Goal: Information Seeking & Learning: Learn about a topic

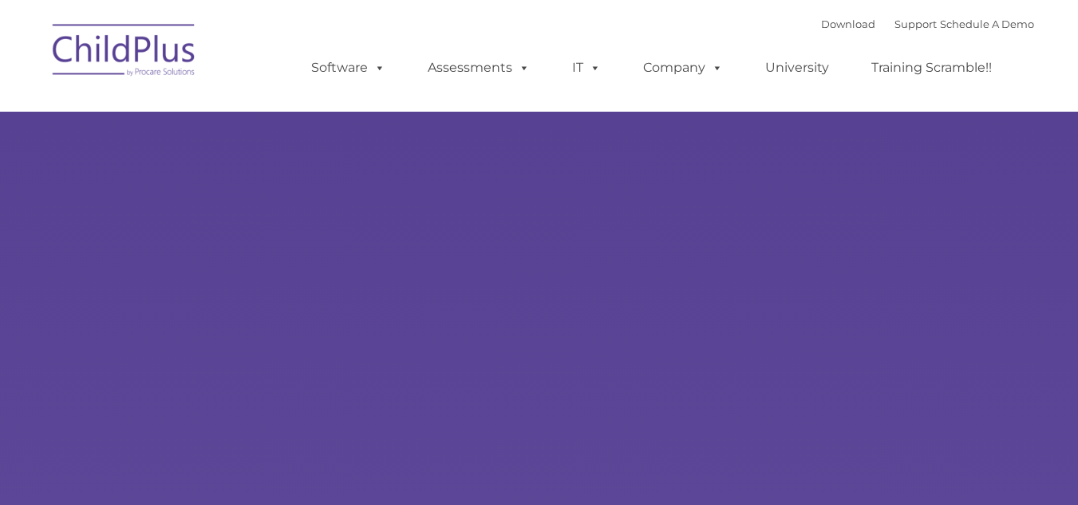
select select "MEDIUM"
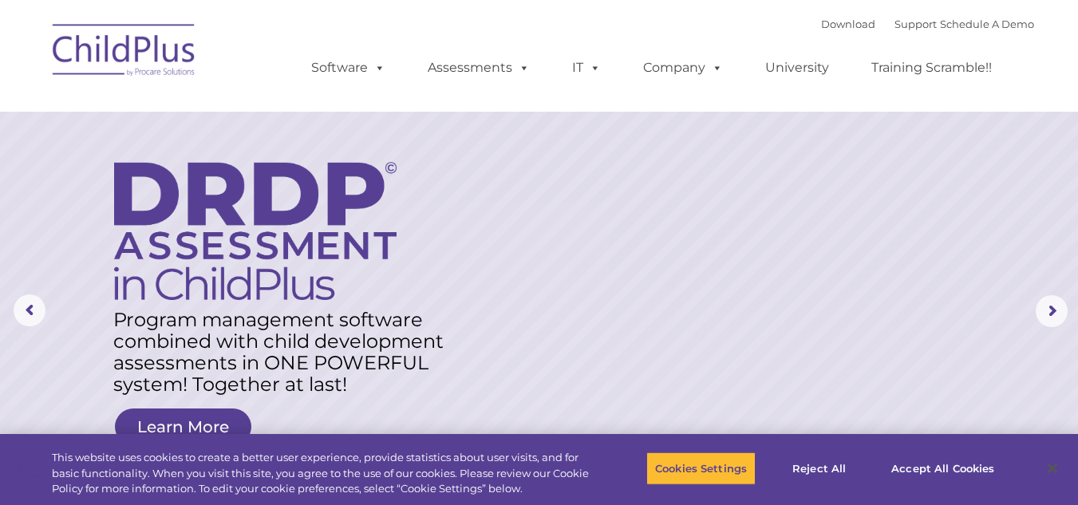
drag, startPoint x: 920, startPoint y: 467, endPoint x: 965, endPoint y: 365, distance: 111.1
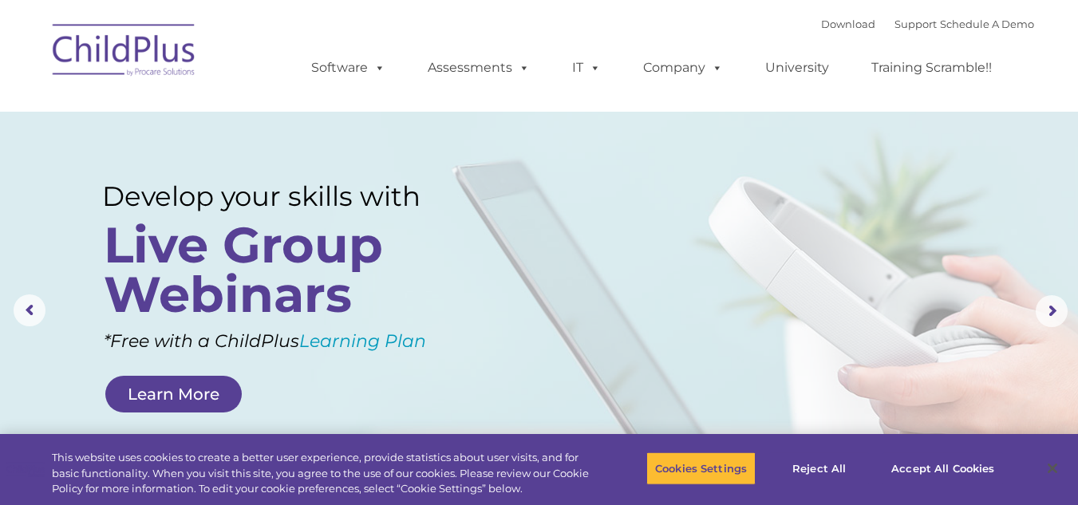
drag, startPoint x: 965, startPoint y: 365, endPoint x: 687, endPoint y: 271, distance: 294.0
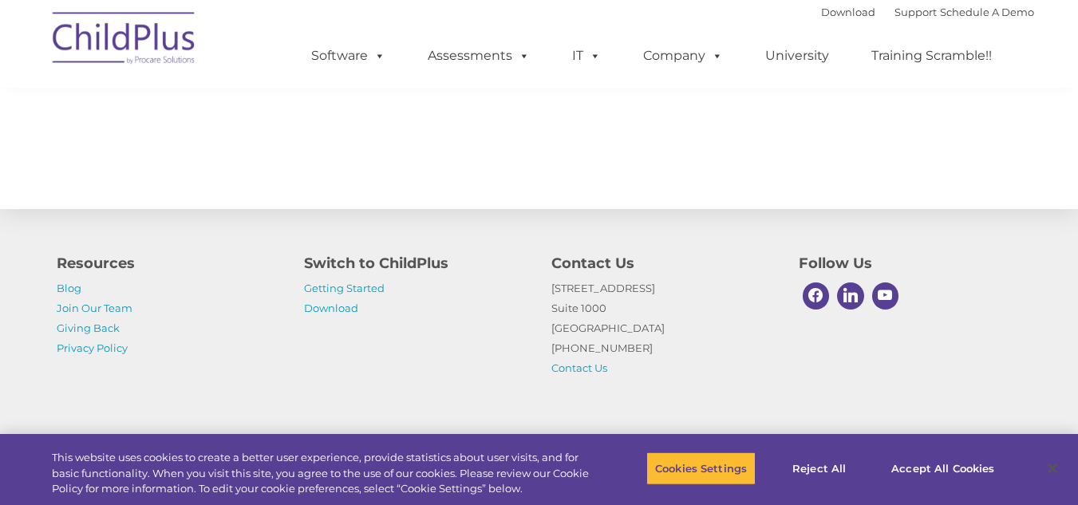
scroll to position [1811, 0]
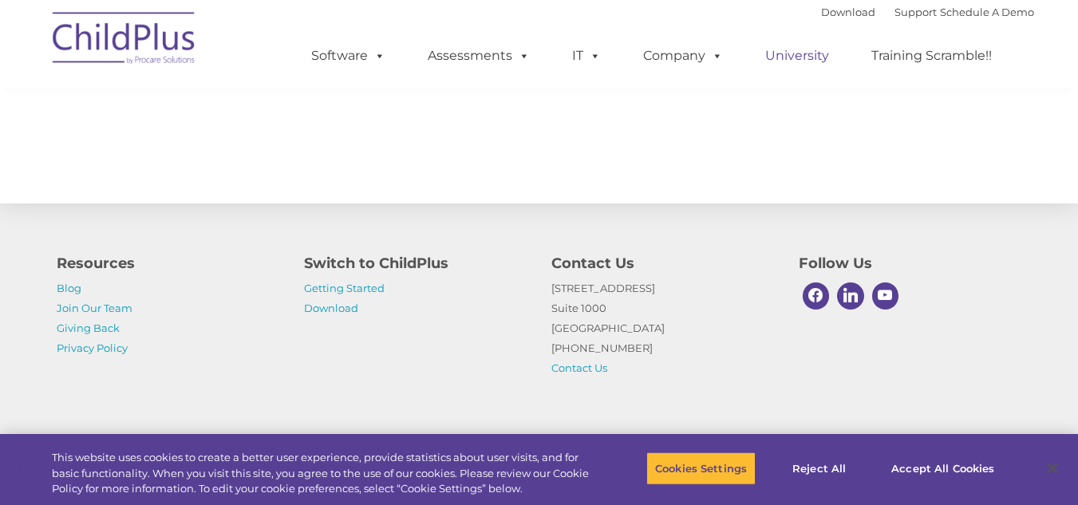
click at [787, 66] on link "University" at bounding box center [797, 56] width 96 height 32
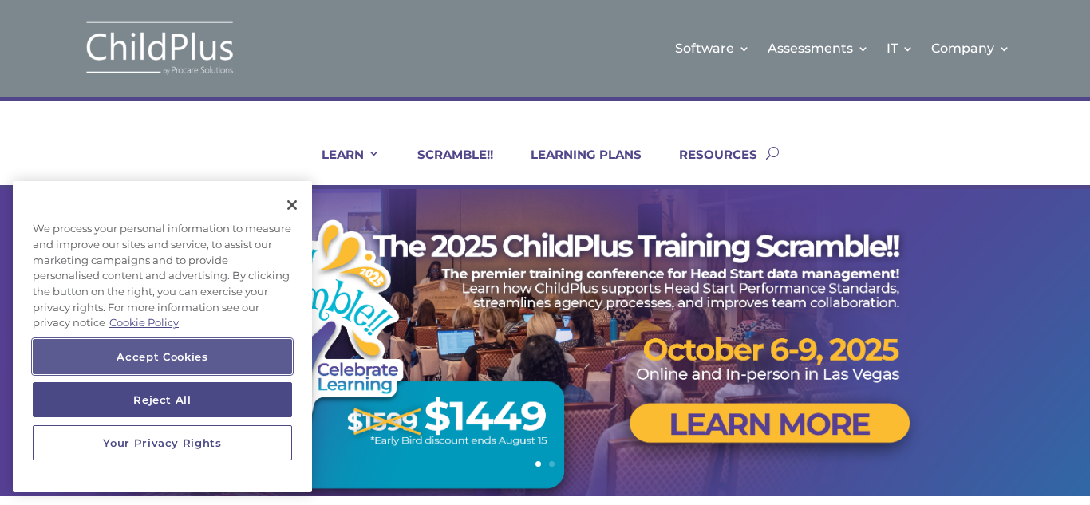
click at [206, 349] on button "Accept Cookies" at bounding box center [162, 356] width 259 height 35
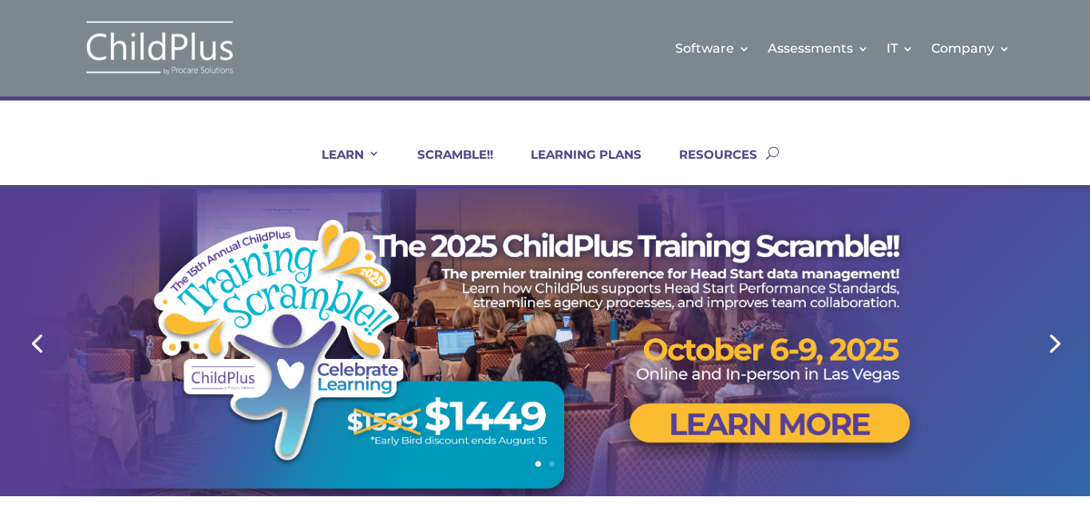
click at [492, 220] on div at bounding box center [544, 342] width 959 height 307
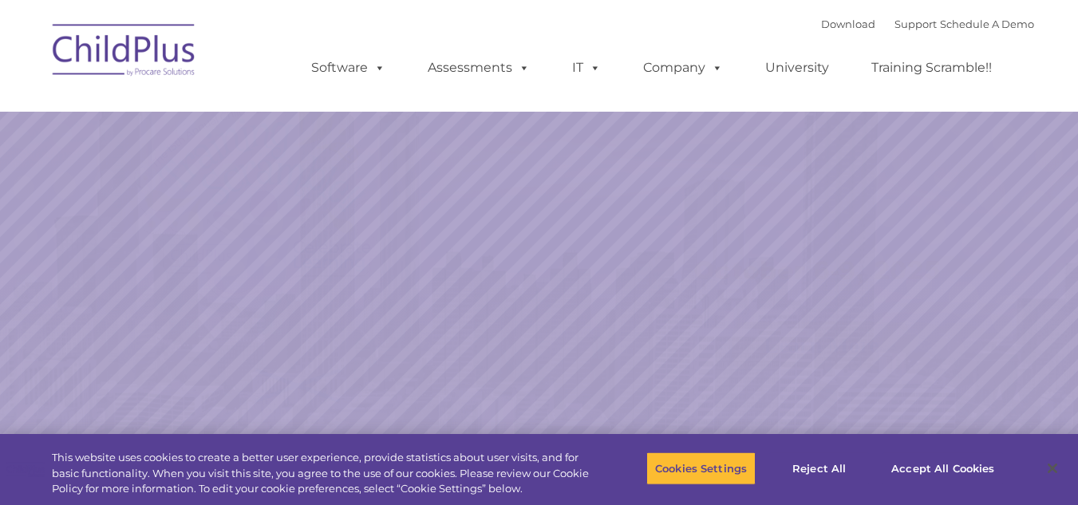
select select "MEDIUM"
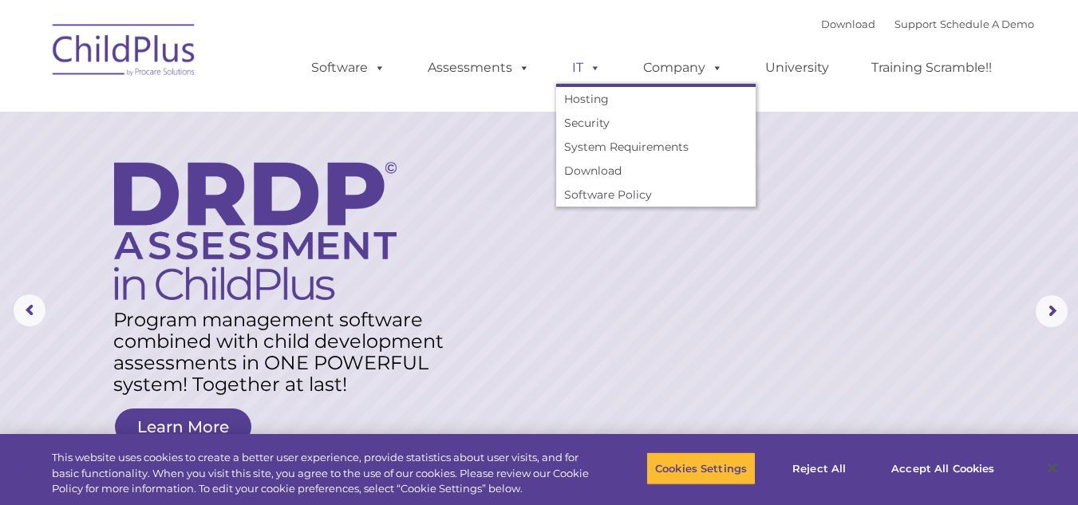
click at [589, 61] on span at bounding box center [592, 67] width 18 height 15
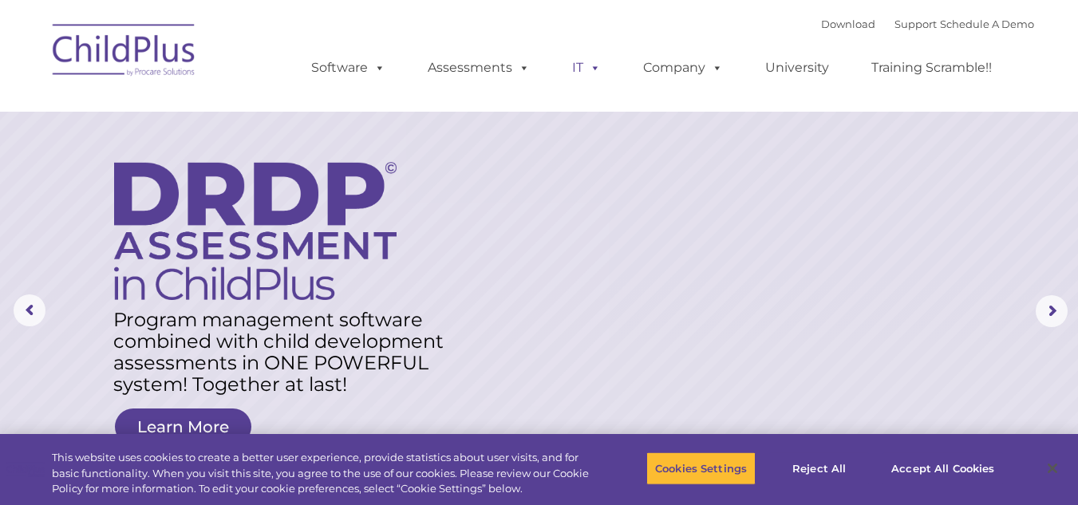
click at [589, 61] on span at bounding box center [592, 67] width 18 height 15
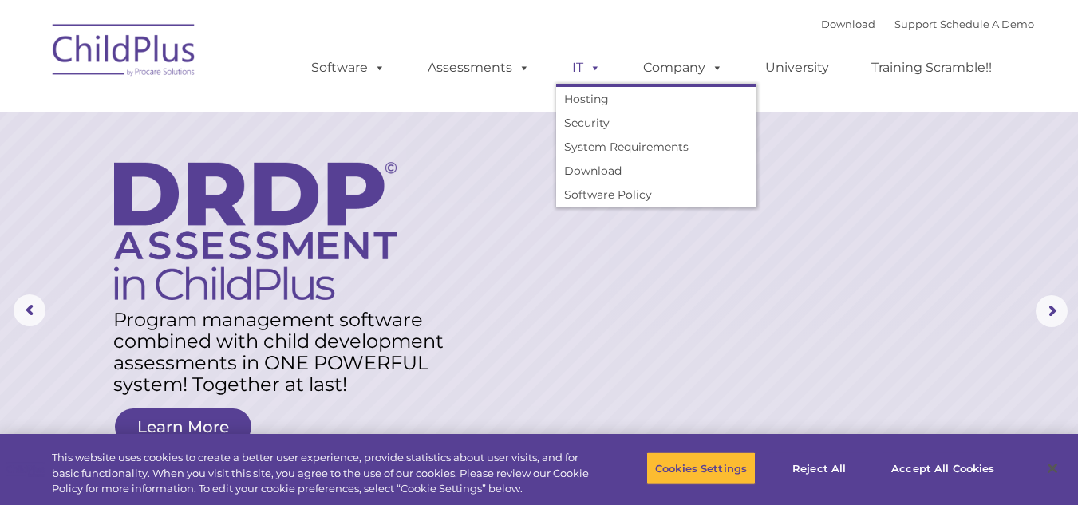
click at [589, 61] on span at bounding box center [592, 67] width 18 height 15
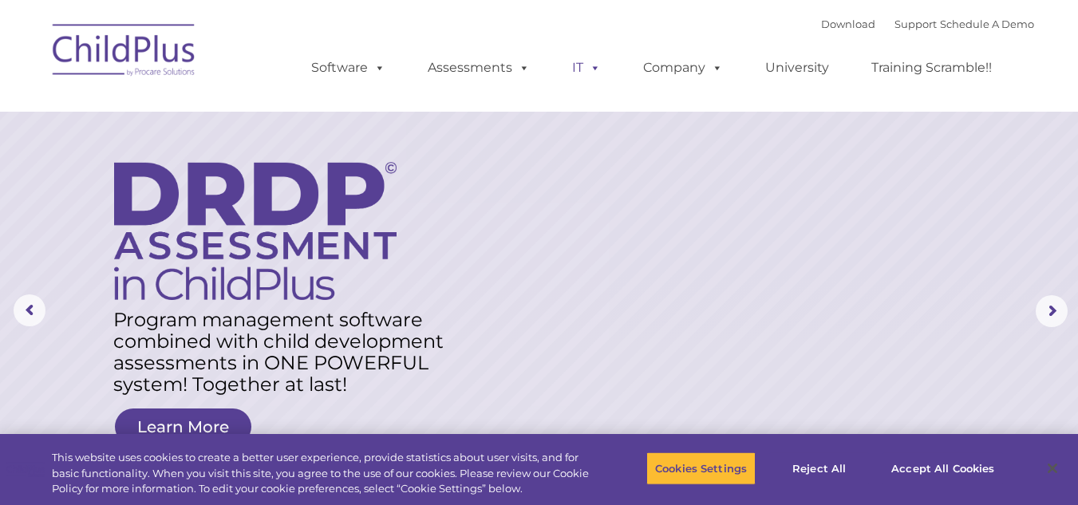
click at [589, 61] on span at bounding box center [592, 67] width 18 height 15
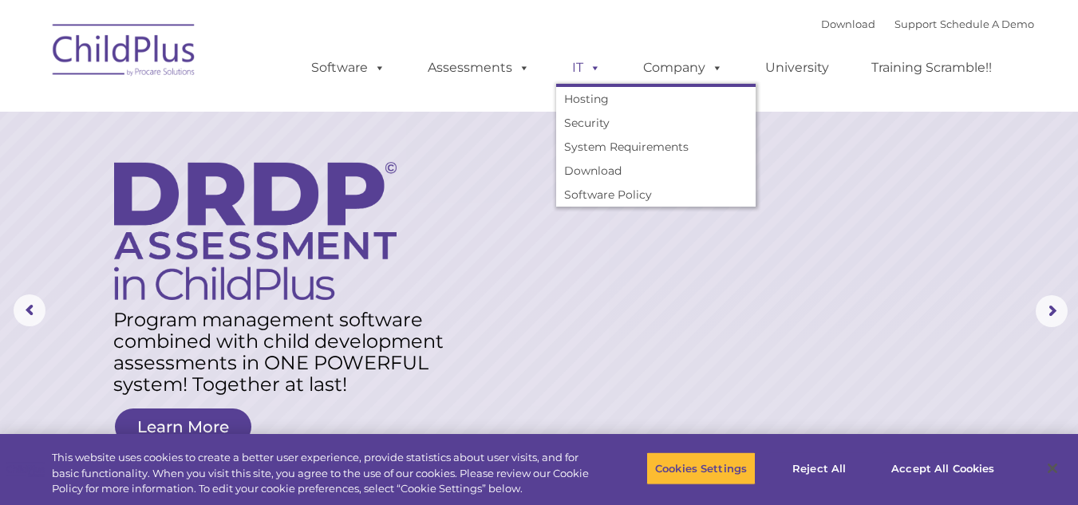
click at [589, 61] on span at bounding box center [592, 67] width 18 height 15
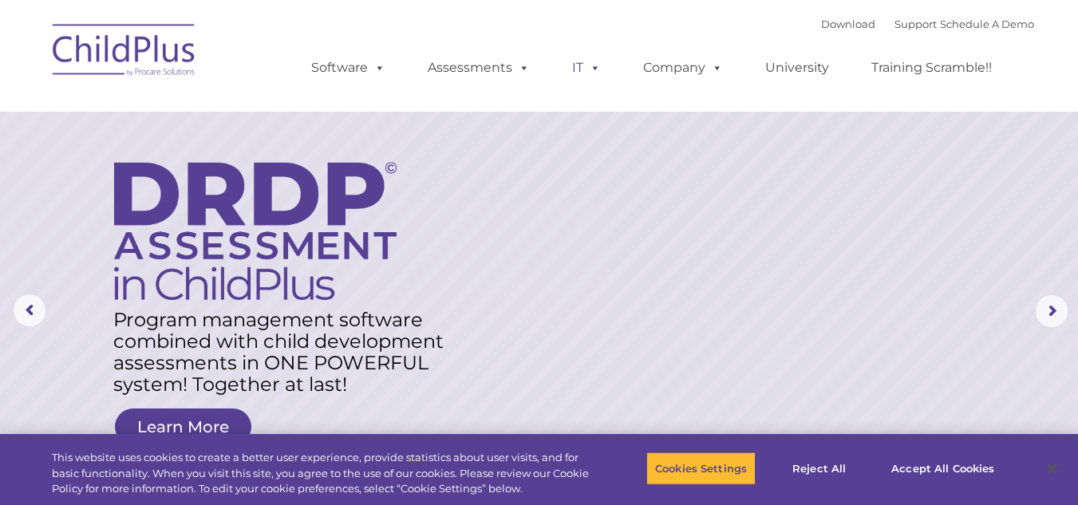
click at [589, 61] on span at bounding box center [592, 67] width 18 height 15
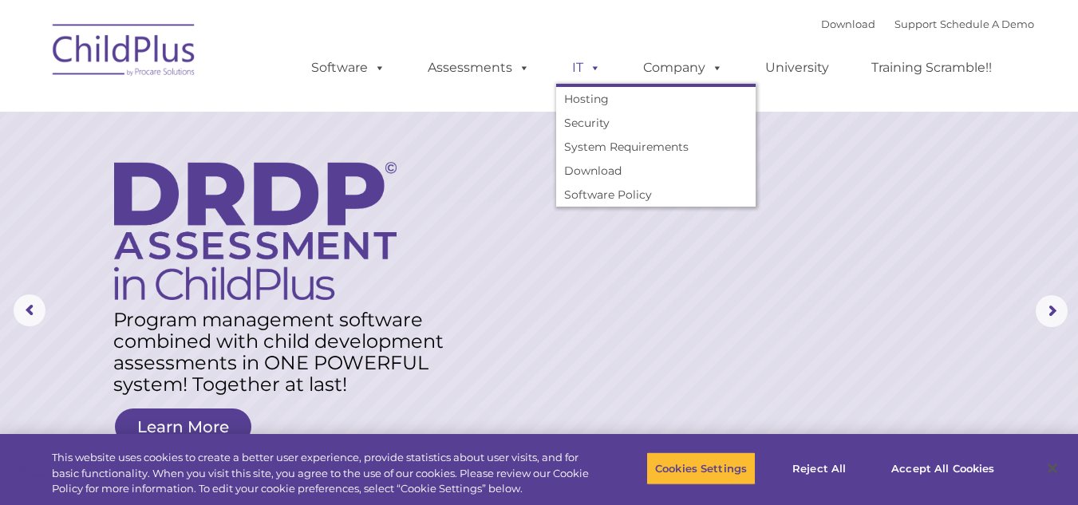
click at [589, 61] on span at bounding box center [592, 67] width 18 height 15
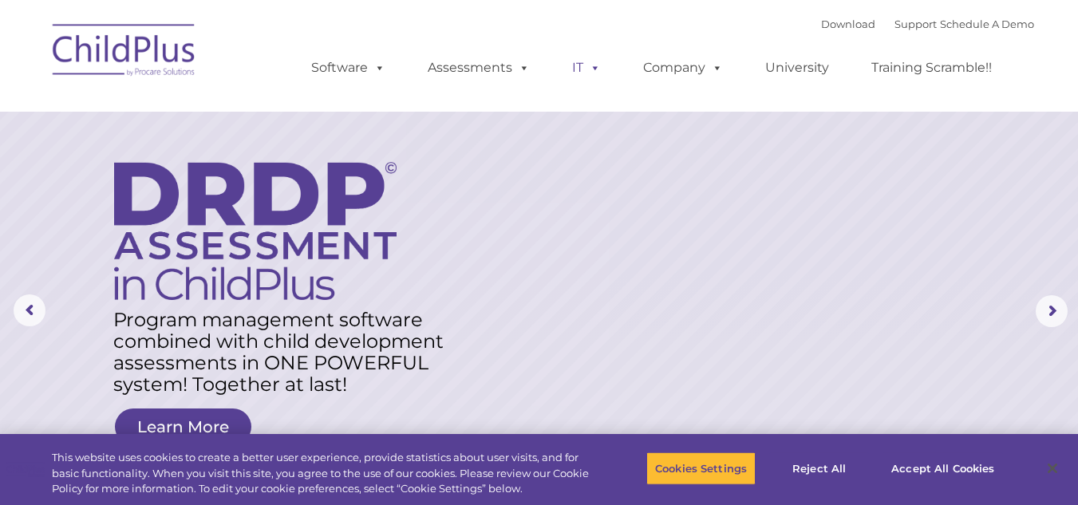
click at [589, 61] on span at bounding box center [592, 67] width 18 height 15
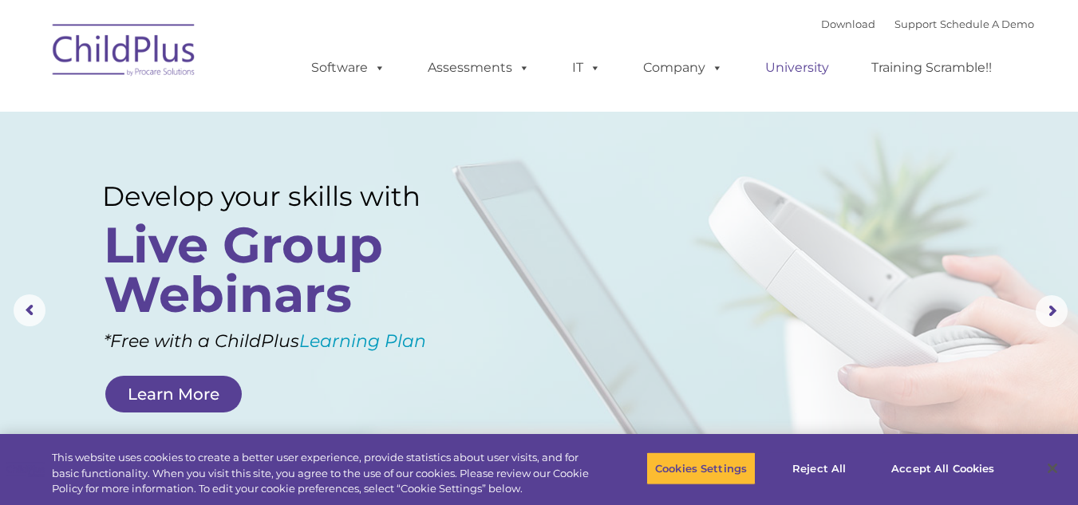
click at [788, 59] on link "University" at bounding box center [797, 68] width 96 height 32
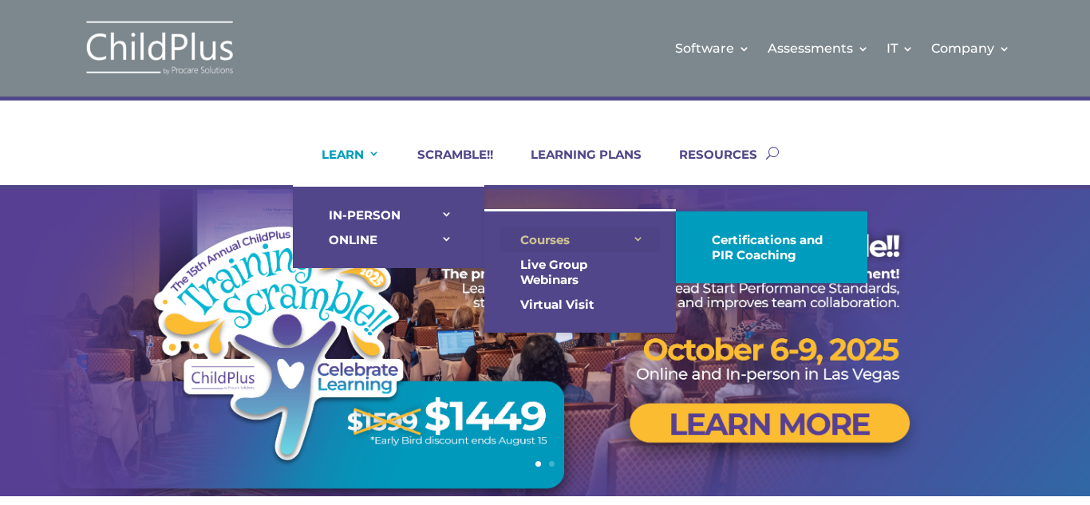
click at [543, 235] on link "Courses" at bounding box center [580, 239] width 160 height 25
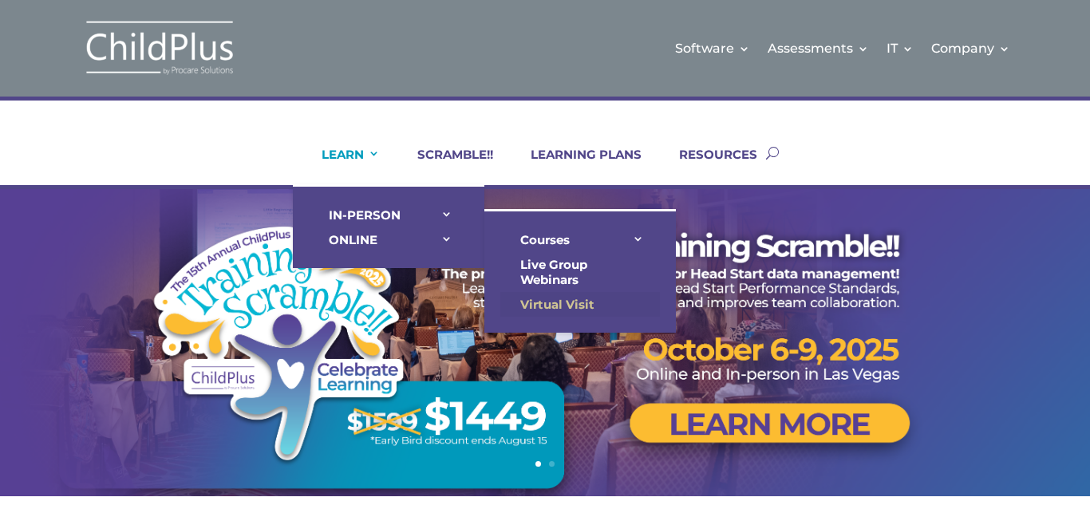
click at [572, 300] on link "Virtual Visit" at bounding box center [580, 304] width 160 height 25
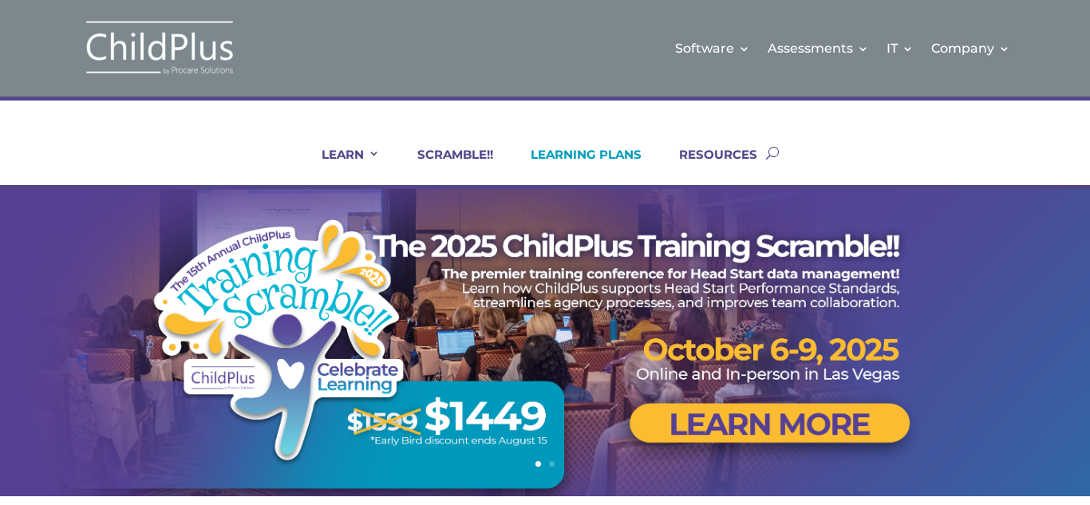
click at [568, 159] on link "LEARNING PLANS" at bounding box center [576, 166] width 131 height 38
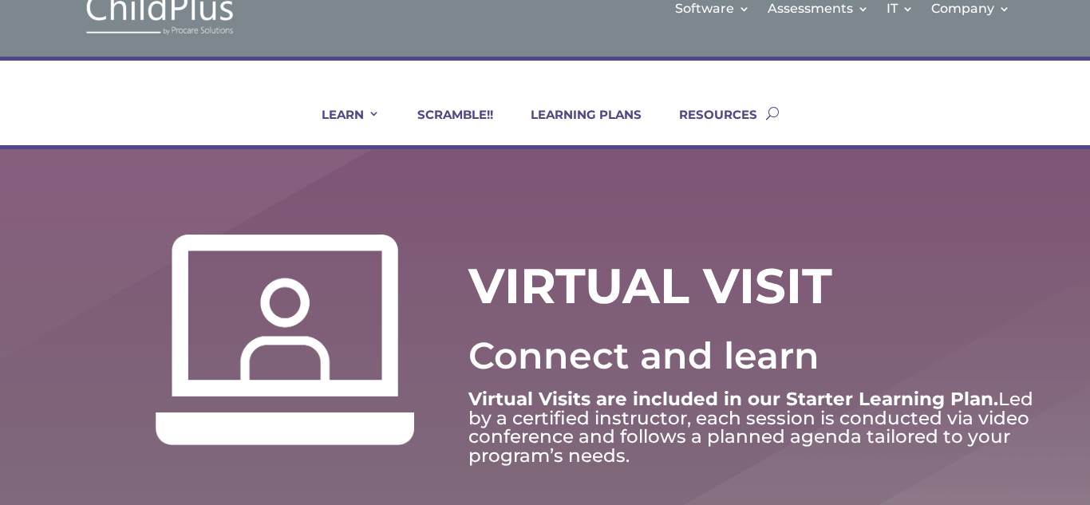
scroll to position [80, 0]
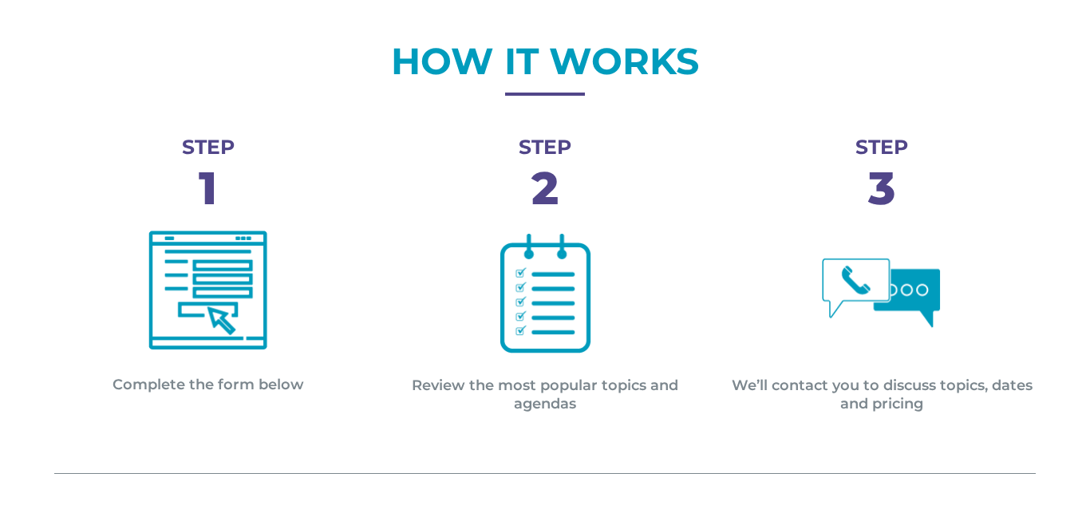
click at [586, 309] on div "STEP 2 Review the most popular topics and agendas" at bounding box center [544, 276] width 307 height 278
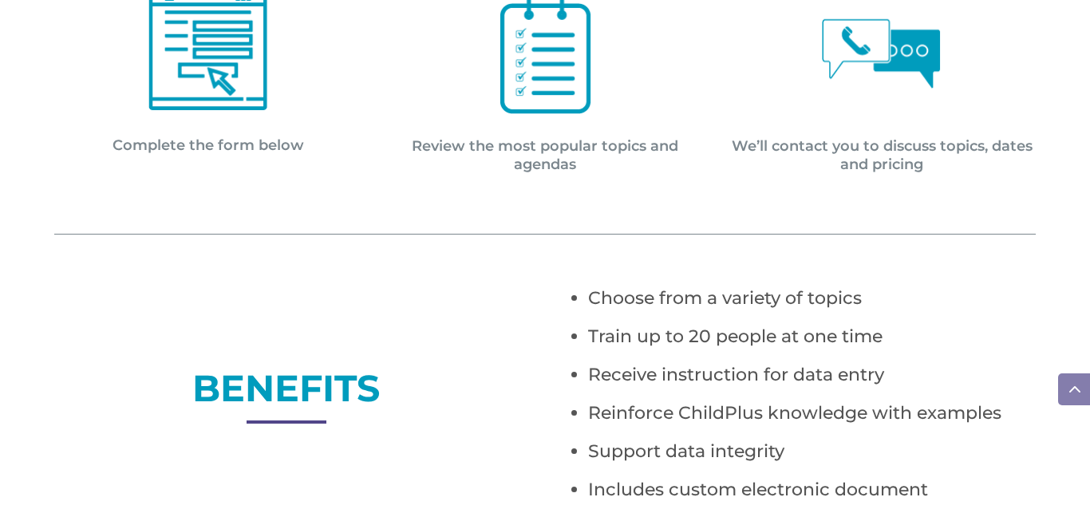
scroll to position [918, 0]
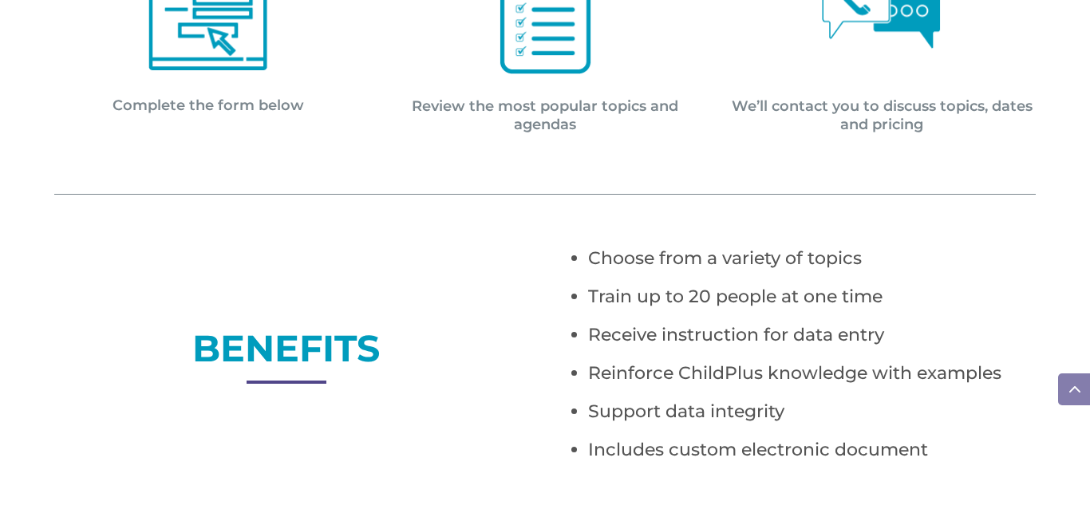
click at [586, 307] on ul "Train up to 20 people at one time" at bounding box center [803, 305] width 465 height 38
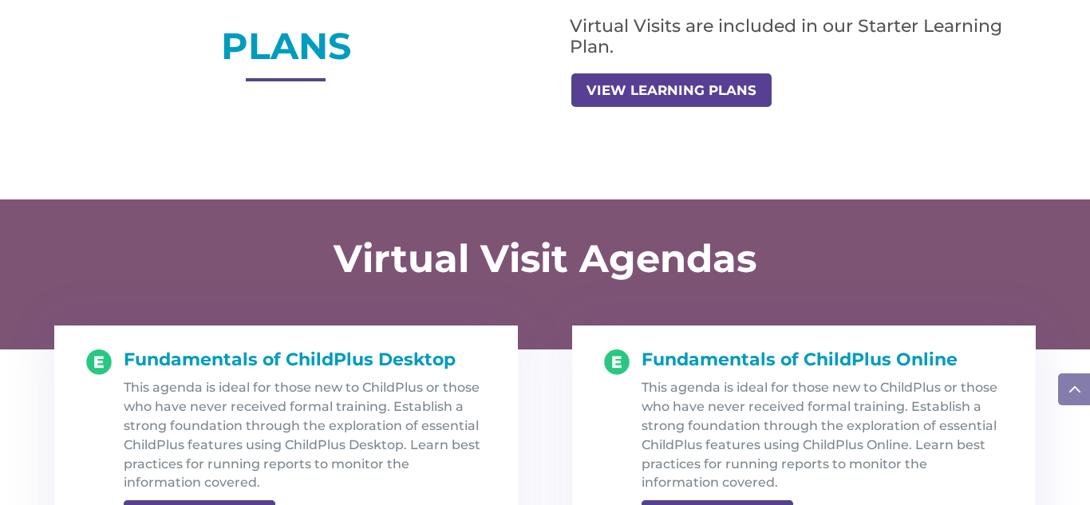
scroll to position [1476, 0]
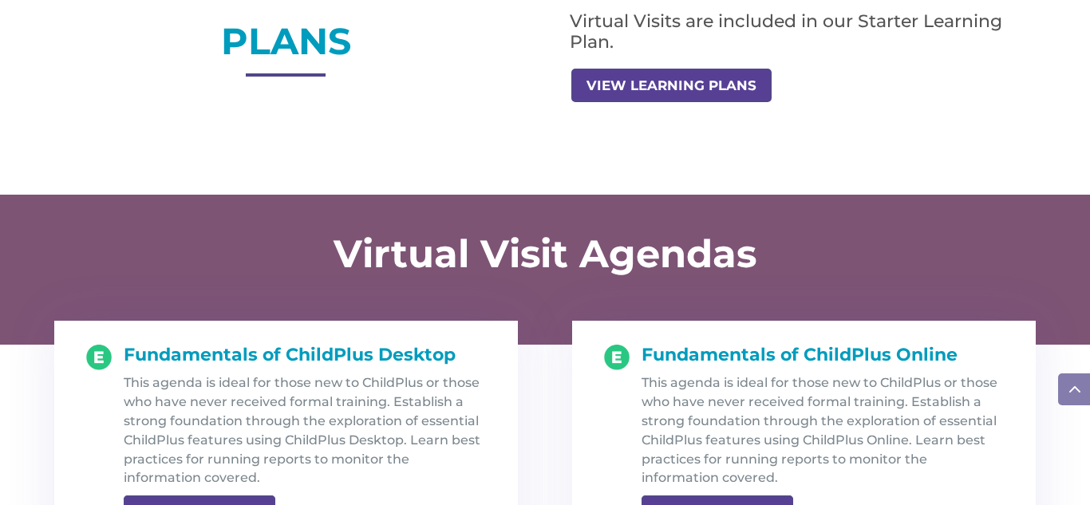
click at [586, 307] on section "Virtual Visit Agendas" at bounding box center [545, 270] width 1090 height 150
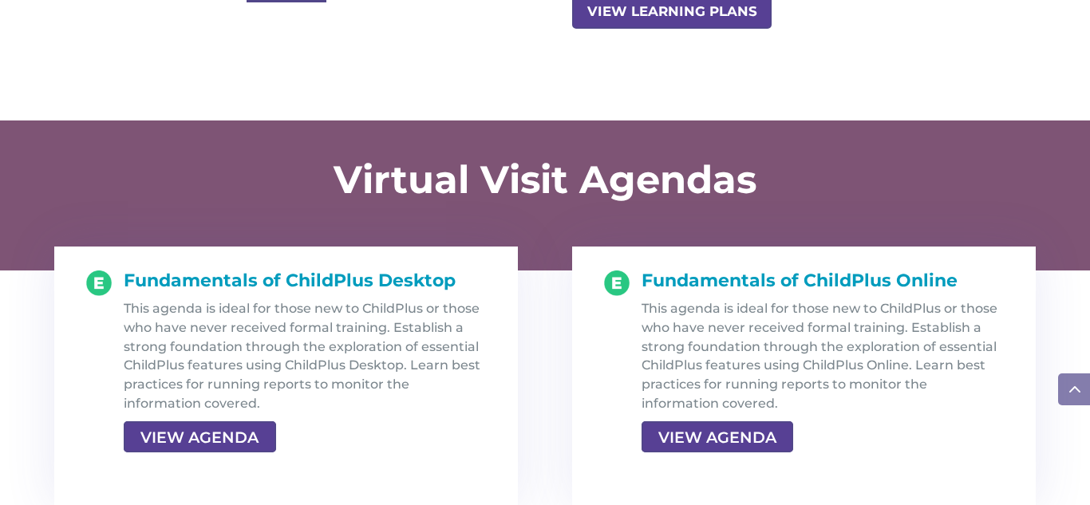
scroll to position [1556, 0]
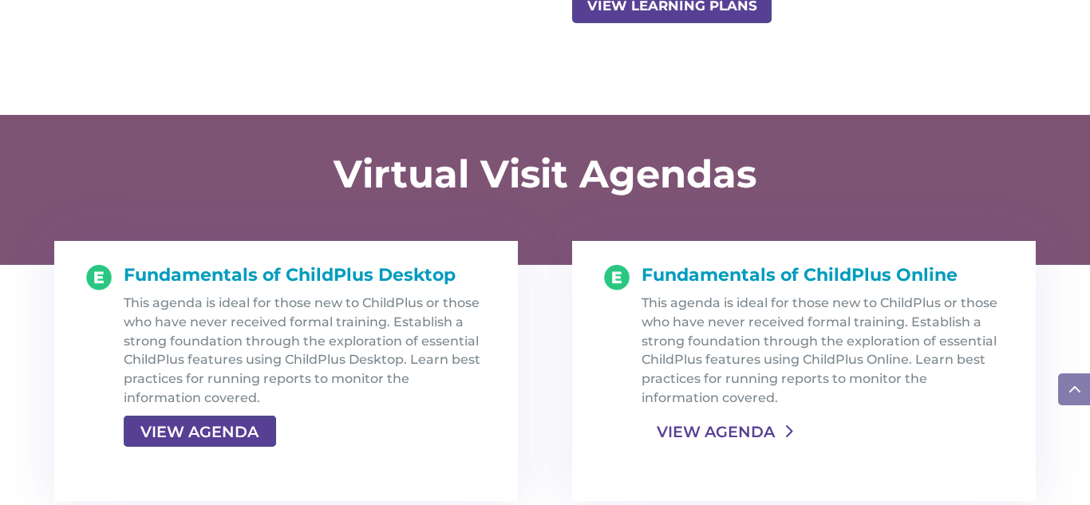
click at [743, 428] on link "VIEW AGENDA" at bounding box center [716, 431] width 148 height 29
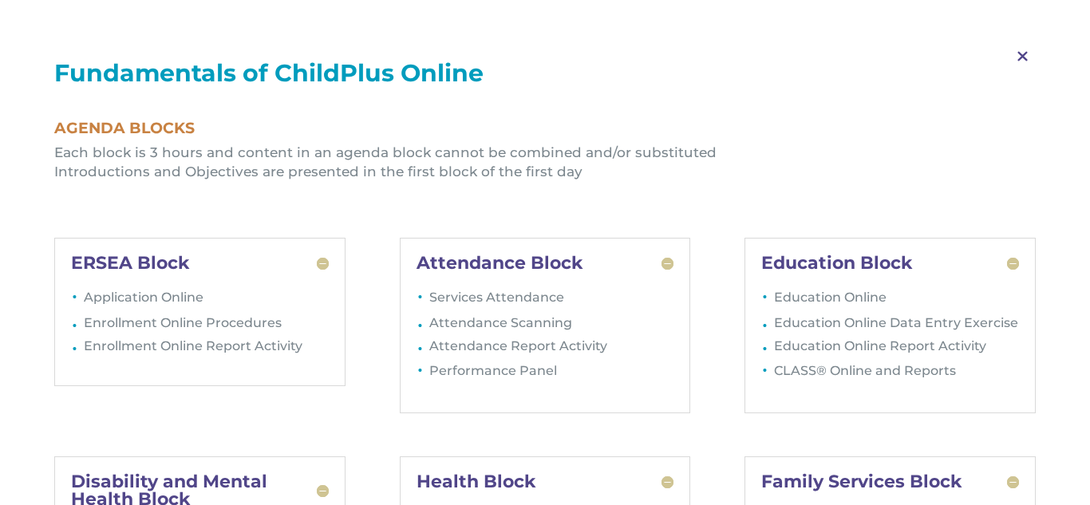
click at [744, 426] on div "ERSEA Block Application Online Enrollment Online Procedures Enrollment Online R…" at bounding box center [544, 325] width 981 height 219
click at [798, 332] on li "Education Online Data Entry Exercise" at bounding box center [896, 326] width 245 height 23
click at [1089, 329] on div "M Fundamentals of ChildPlus Online Agenda Blocks Each block is 3 hours and cont…" at bounding box center [545, 505] width 1090 height 1010
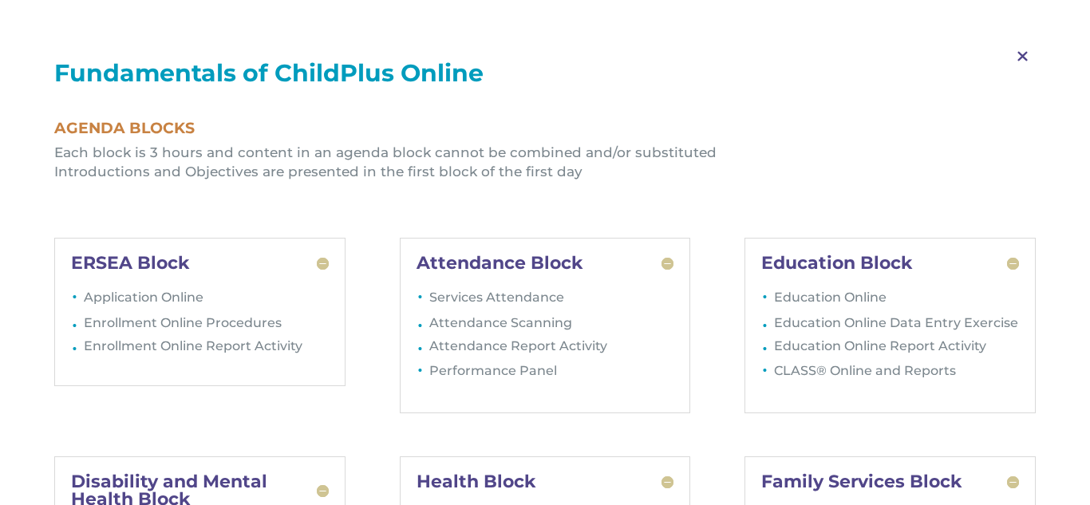
scroll to position [3000, 0]
click at [1022, 61] on span "M" at bounding box center [1022, 57] width 47 height 46
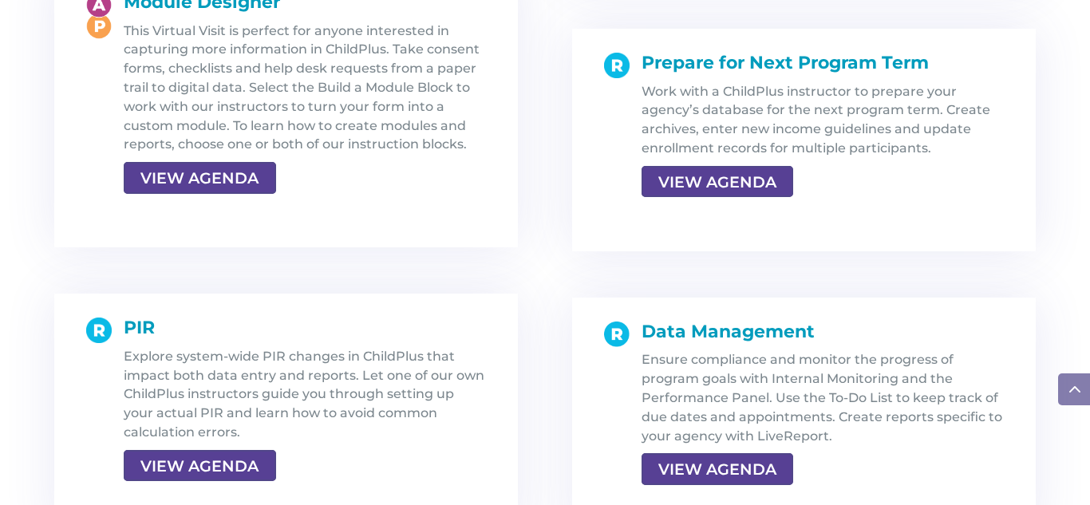
scroll to position [0, 25]
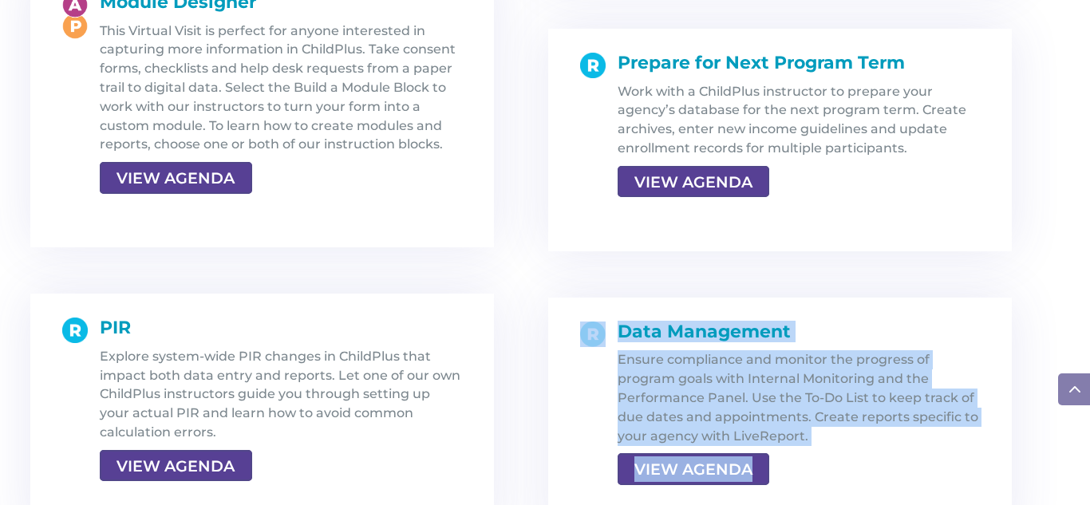
drag, startPoint x: 1084, startPoint y: 101, endPoint x: 1087, endPoint y: 298, distance: 197.1
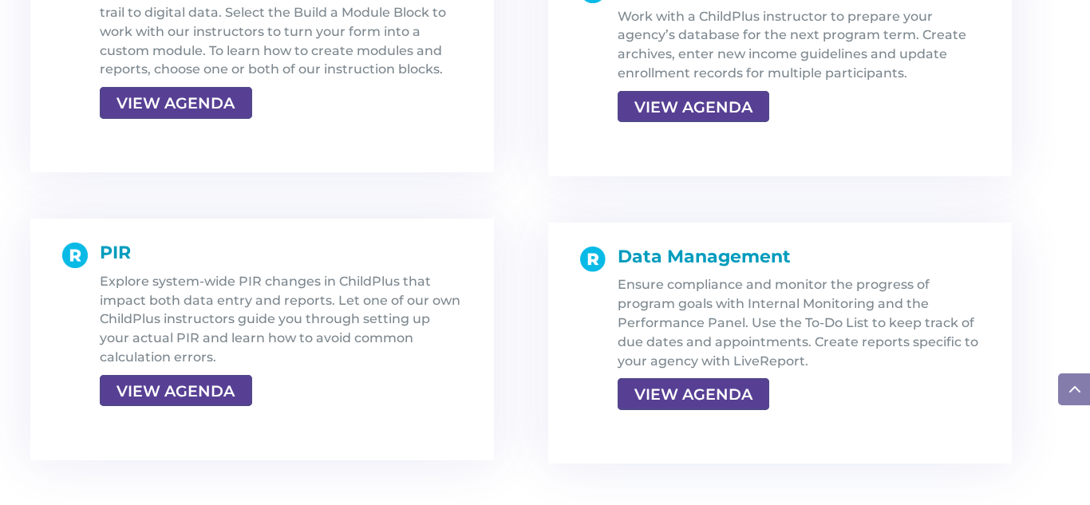
scroll to position [3080, 0]
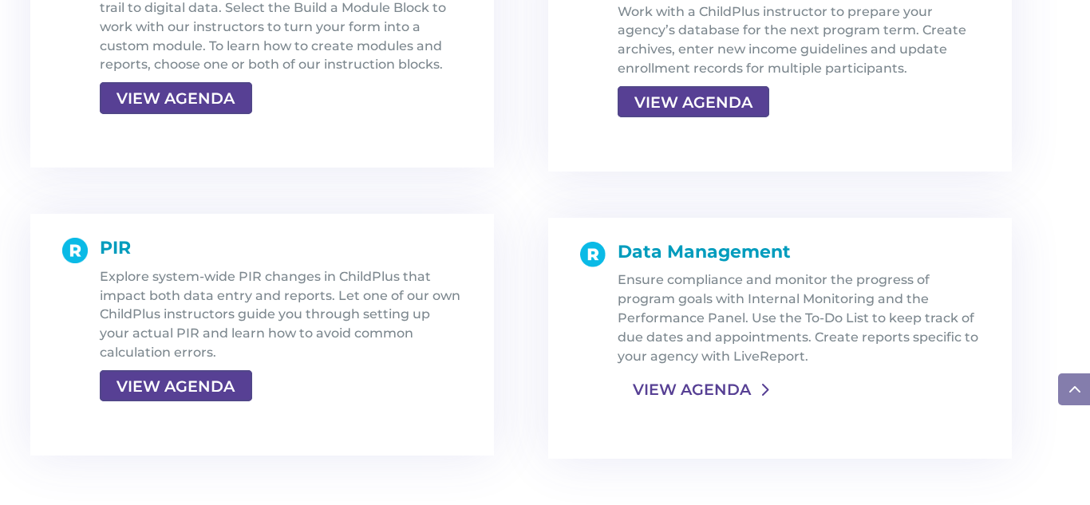
click at [693, 390] on link "VIEW AGENDA" at bounding box center [692, 389] width 148 height 29
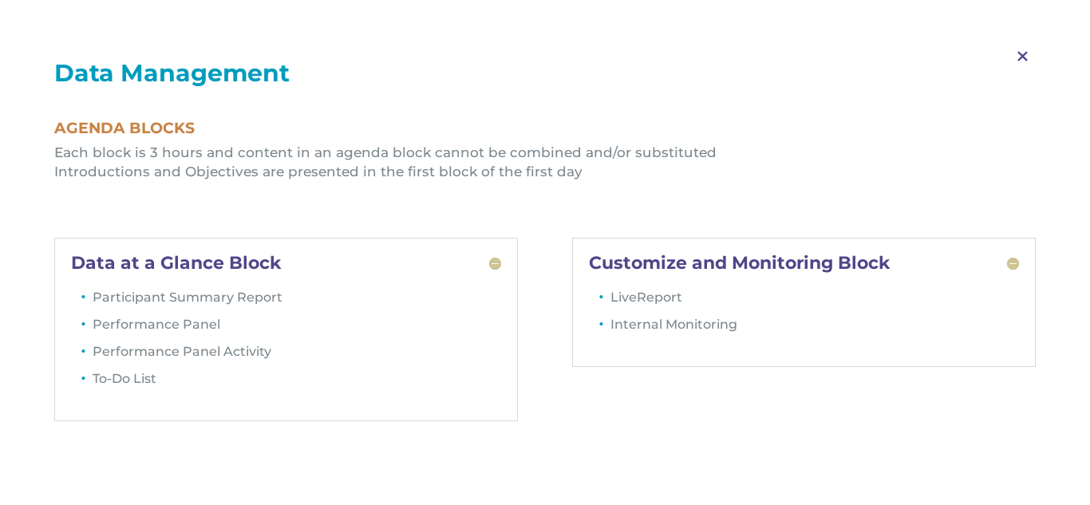
scroll to position [3160, 0]
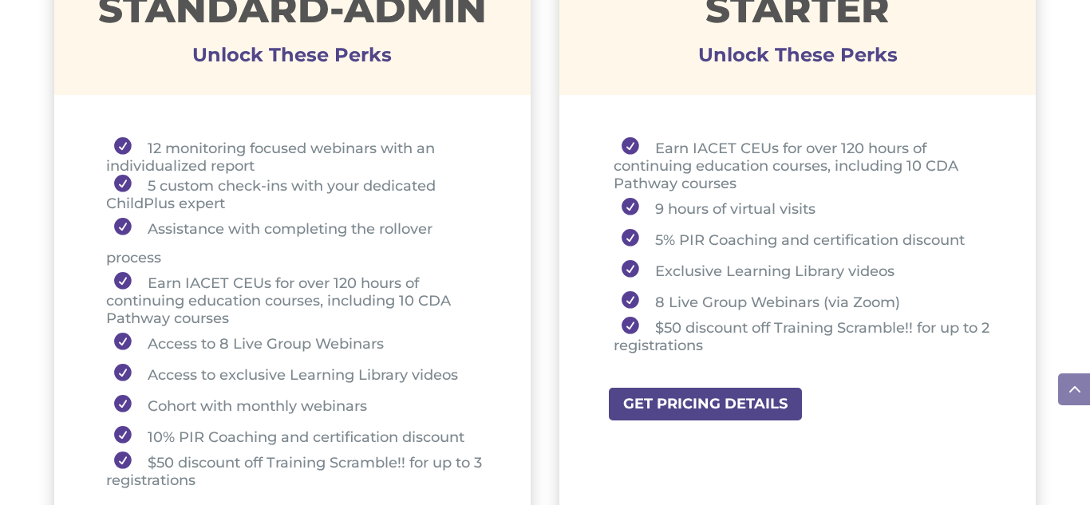
scroll to position [1277, 0]
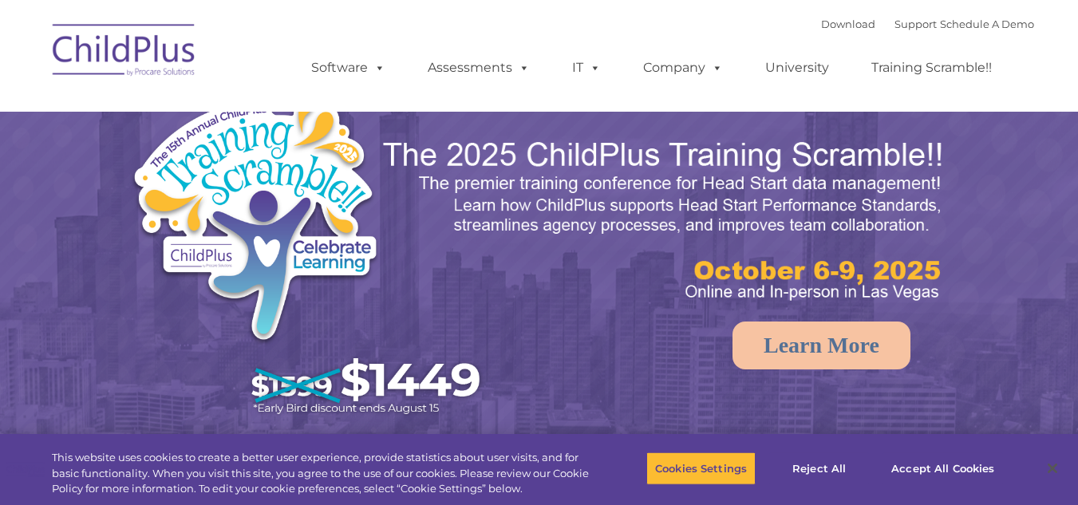
select select "MEDIUM"
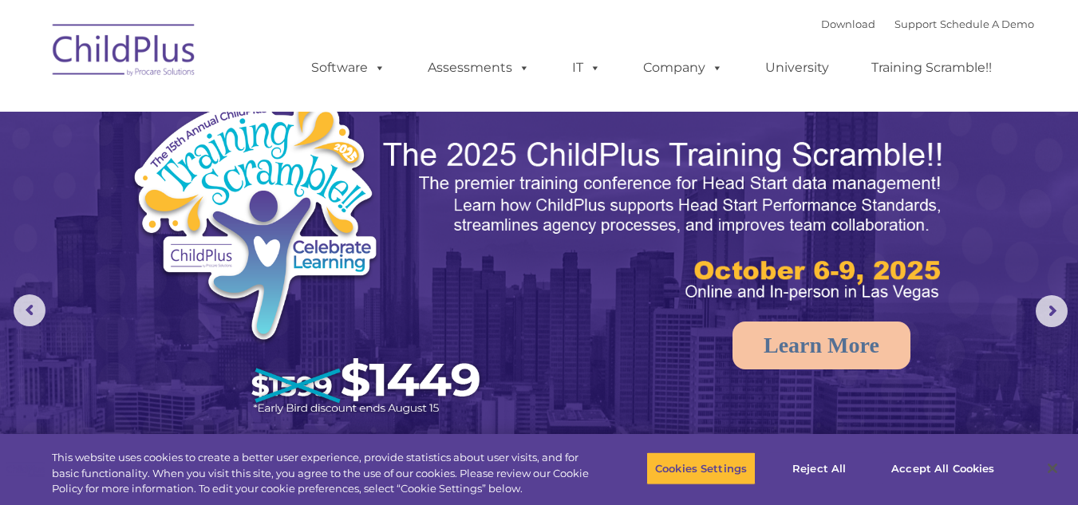
click at [556, 151] on img at bounding box center [664, 220] width 567 height 169
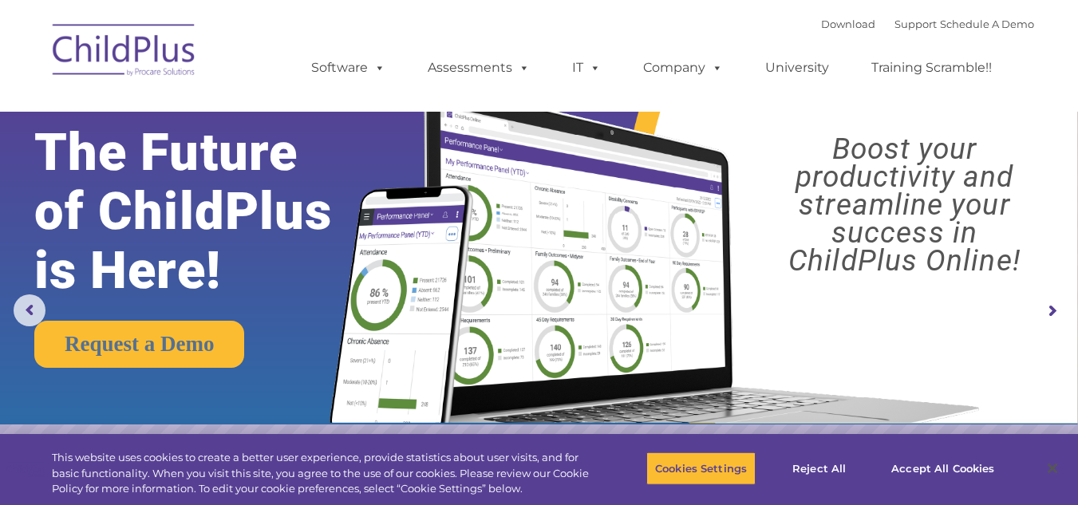
drag, startPoint x: 808, startPoint y: 70, endPoint x: 958, endPoint y: 365, distance: 330.8
click at [958, 365] on img at bounding box center [651, 240] width 677 height 366
click at [959, 469] on button "Accept All Cookies" at bounding box center [943, 469] width 120 height 34
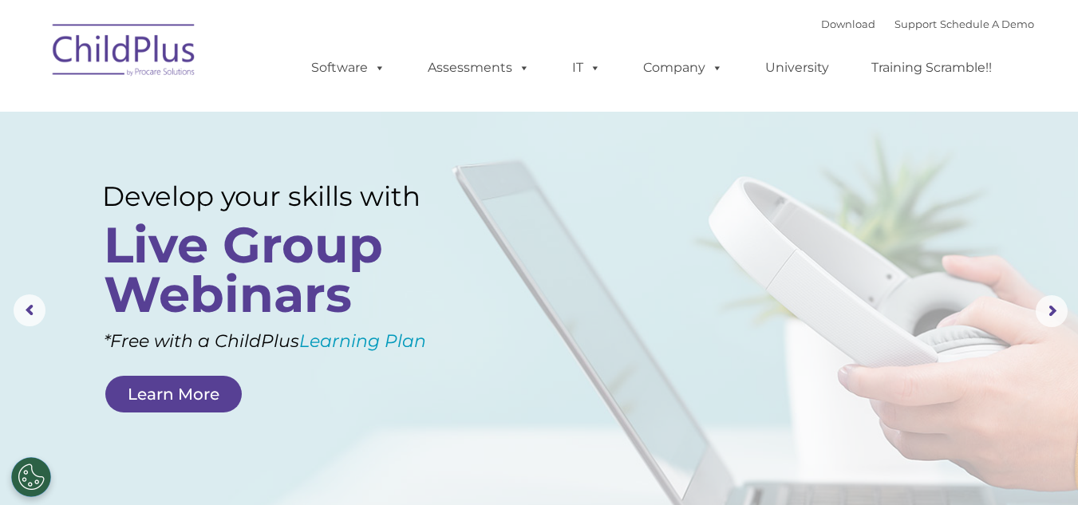
drag, startPoint x: 1047, startPoint y: 313, endPoint x: 866, endPoint y: 417, distance: 208.7
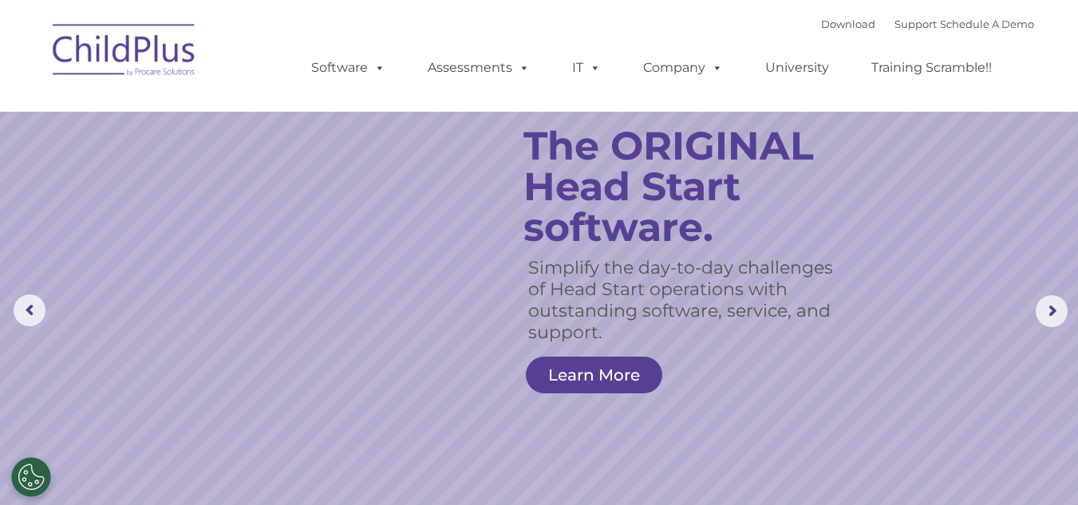
drag, startPoint x: 866, startPoint y: 417, endPoint x: 326, endPoint y: 282, distance: 556.8
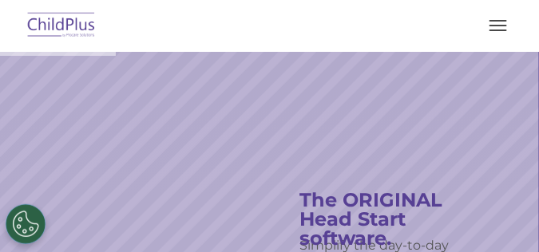
drag, startPoint x: 1089, startPoint y: 0, endPoint x: 300, endPoint y: 142, distance: 801.8
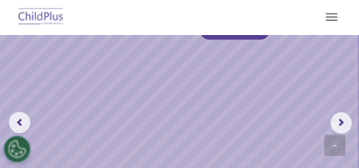
scroll to position [279, 0]
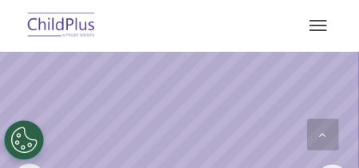
drag, startPoint x: 544, startPoint y: 0, endPoint x: 207, endPoint y: 6, distance: 336.8
click at [207, 6] on div at bounding box center [179, 25] width 295 height 38
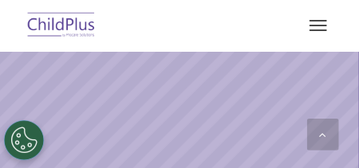
click at [207, 6] on div at bounding box center [179, 25] width 295 height 38
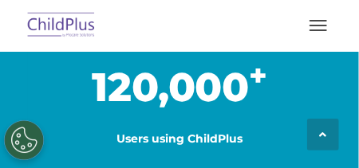
scroll to position [3033, 0]
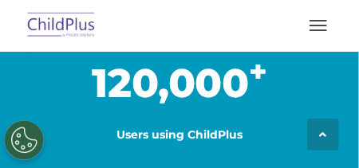
click at [54, 84] on h1 "120,000 +" at bounding box center [179, 84] width 279 height 40
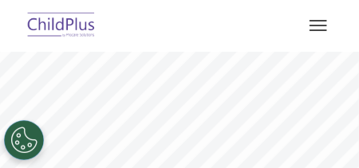
scroll to position [44, 0]
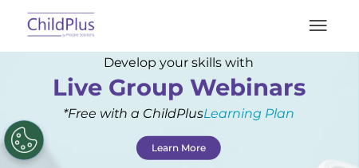
click at [320, 22] on button "button" at bounding box center [319, 26] width 34 height 26
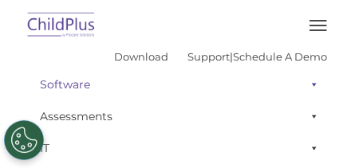
click at [310, 85] on span at bounding box center [311, 85] width 16 height 32
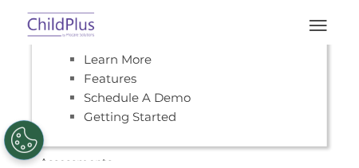
scroll to position [160, 0]
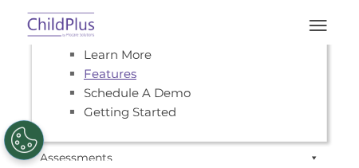
click at [113, 76] on link "Features" at bounding box center [110, 73] width 53 height 15
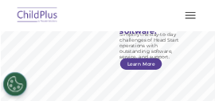
scroll to position [44, 0]
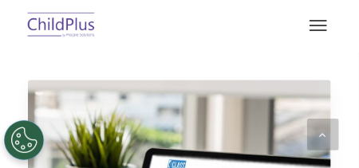
scroll to position [764, 0]
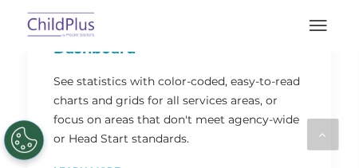
click at [114, 75] on div "Dashboard See statistics with color-coded, easy-to-read charts and grids for al…" at bounding box center [179, 107] width 303 height 191
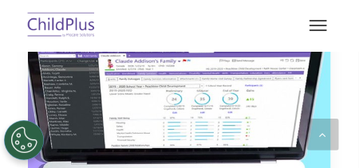
scroll to position [3128, 0]
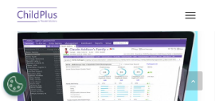
scroll to position [3088, 0]
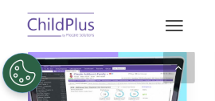
drag, startPoint x: 308, startPoint y: 0, endPoint x: 118, endPoint y: 36, distance: 193.3
click at [118, 36] on div at bounding box center [108, 25] width 152 height 38
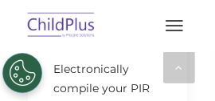
scroll to position [7633, 0]
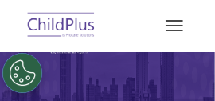
drag, startPoint x: 0, startPoint y: 0, endPoint x: 125, endPoint y: 53, distance: 135.9
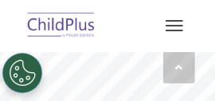
scroll to position [538, 0]
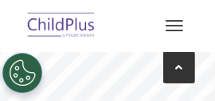
click at [179, 69] on icon at bounding box center [179, 66] width 7 height 11
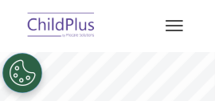
scroll to position [57, 0]
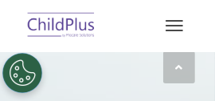
scroll to position [606, 0]
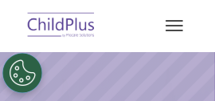
select select "MEDIUM"
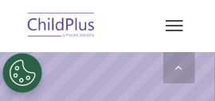
scroll to position [676, 0]
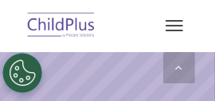
click at [171, 23] on button "button" at bounding box center [175, 26] width 34 height 26
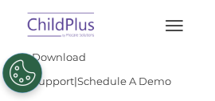
scroll to position [772, 0]
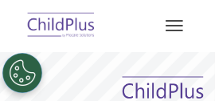
drag, startPoint x: 166, startPoint y: 1, endPoint x: 152, endPoint y: 66, distance: 66.8
